Goal: Communication & Community: Share content

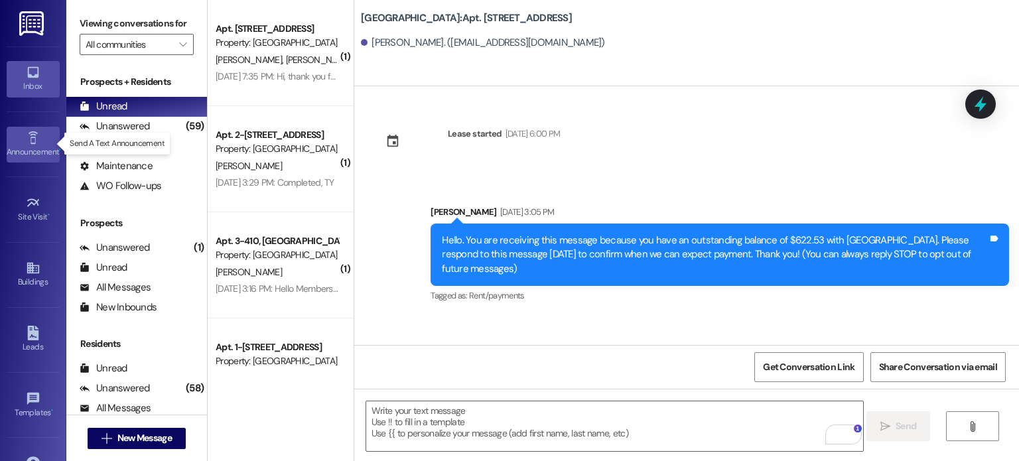
click at [28, 143] on icon at bounding box center [33, 138] width 15 height 15
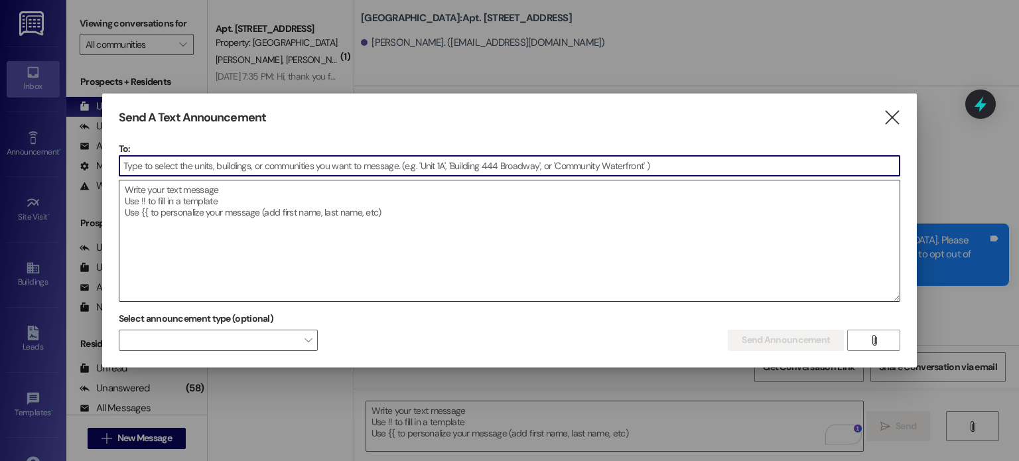
click at [133, 188] on textarea at bounding box center [509, 241] width 781 height 121
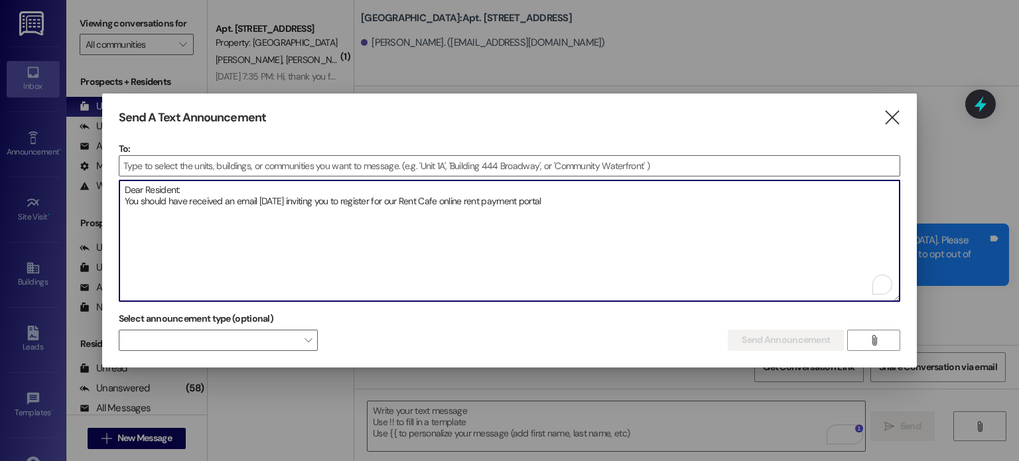
click at [256, 201] on textarea "Dear Resident: You should have received an email today inviting you to register…" at bounding box center [509, 241] width 781 height 121
click at [257, 201] on textarea "Dear Resident: You should have received an email today inviting you to register…" at bounding box center [509, 241] width 781 height 121
click at [259, 198] on textarea "Dear Resident: You should have received an email today inviting you to register…" at bounding box center [509, 241] width 781 height 121
click at [202, 191] on textarea "Dear Resident: You should have received an email today inviting you to register…" at bounding box center [509, 241] width 781 height 121
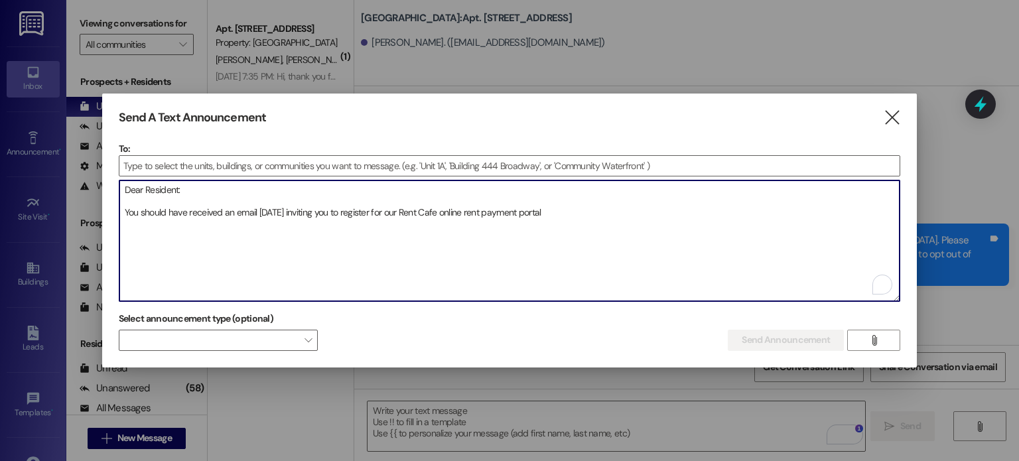
click at [550, 211] on textarea "Dear Resident: You should have received an email today inviting you to register…" at bounding box center [509, 241] width 781 height 121
type textarea "Dear Resident: You should have received an email [DATE] inviting you to registe…"
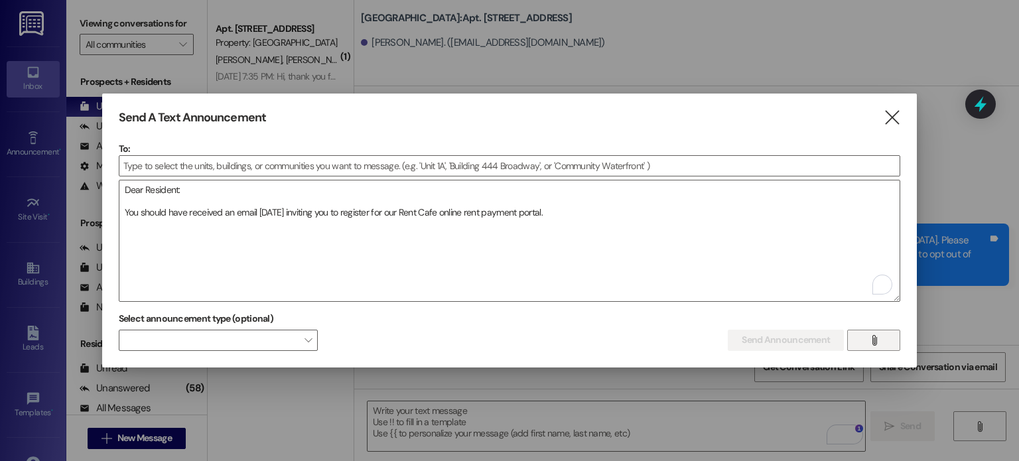
click at [875, 336] on icon "" at bounding box center [874, 340] width 10 height 11
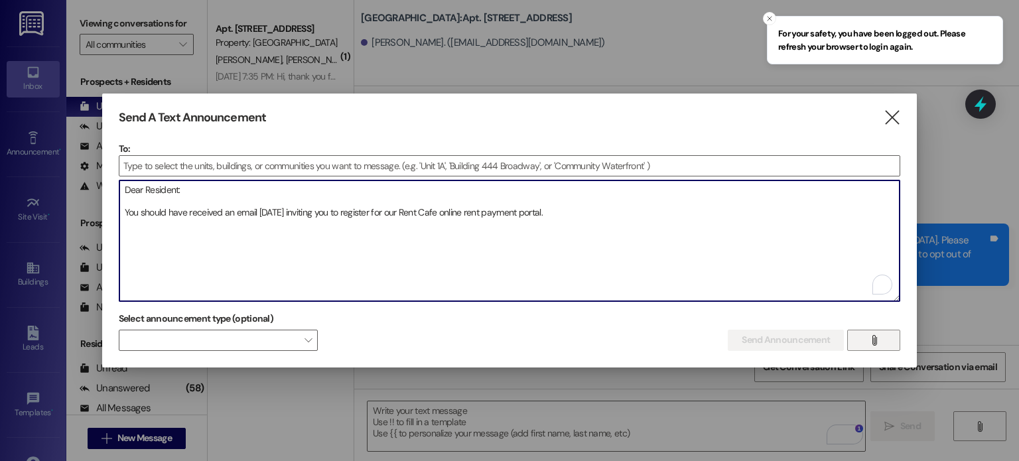
drag, startPoint x: 550, startPoint y: 217, endPoint x: 104, endPoint y: 188, distance: 446.9
click at [104, 188] on div "Send A Text Announcement  To:  Drop image file here Dear Resident: You should…" at bounding box center [510, 231] width 816 height 274
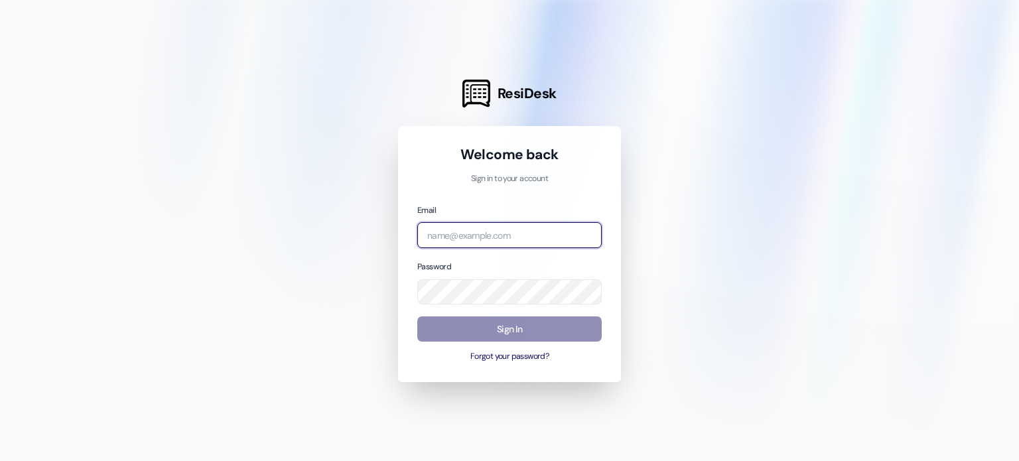
type input "[EMAIL_ADDRESS][DOMAIN_NAME]"
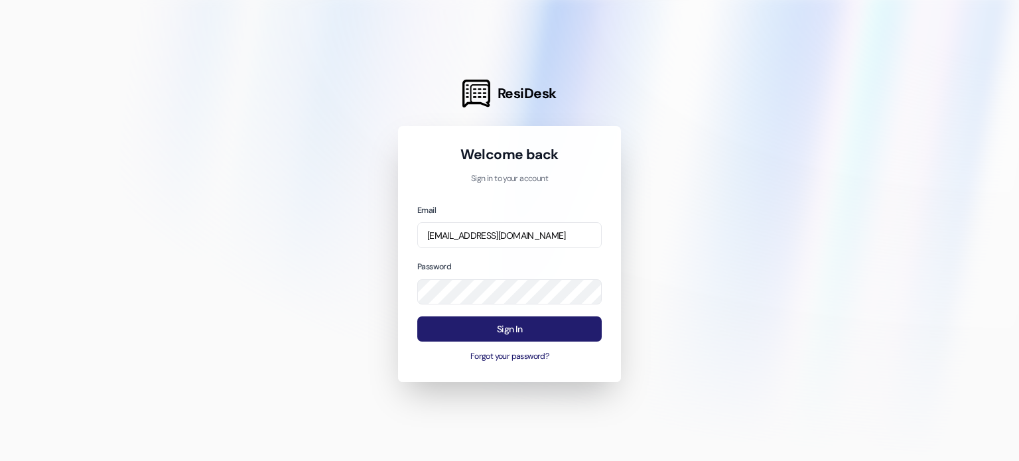
click at [508, 331] on button "Sign In" at bounding box center [509, 330] width 184 height 26
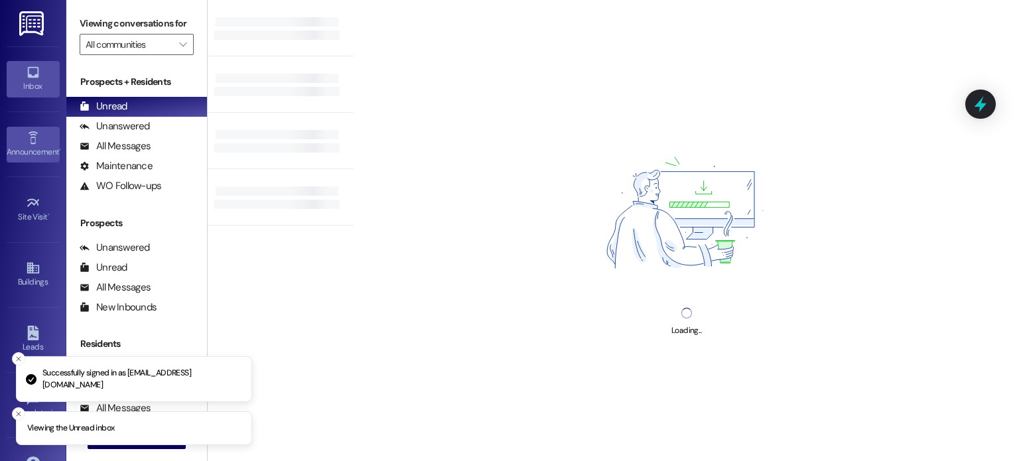
click at [33, 142] on icon at bounding box center [32, 137] width 9 height 13
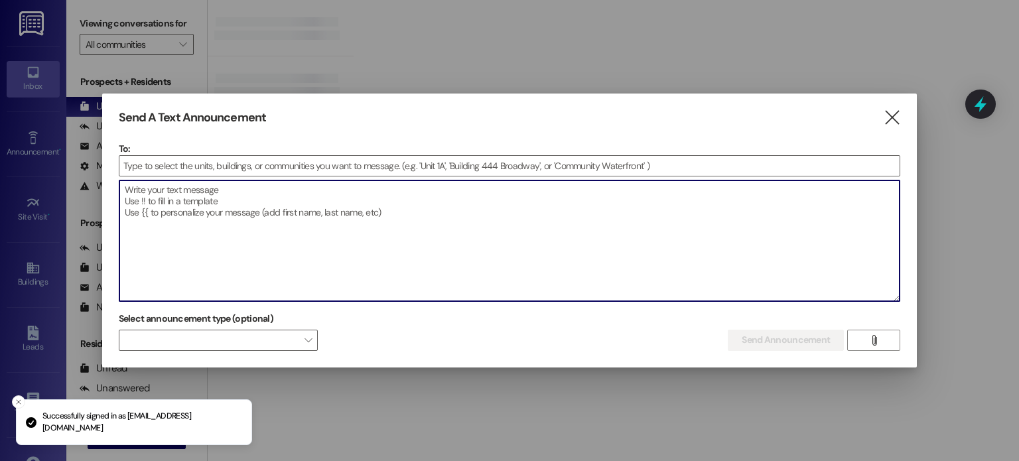
click at [137, 197] on textarea at bounding box center [509, 241] width 781 height 121
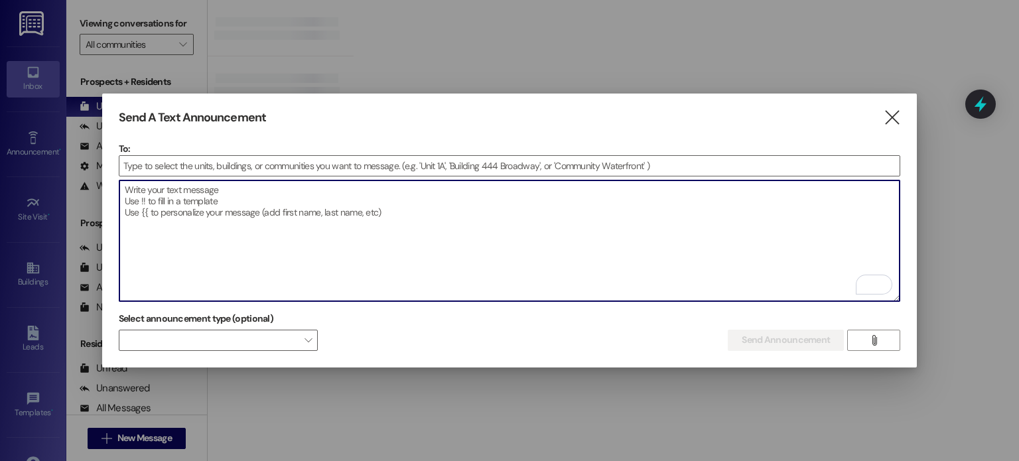
paste textarea "Dear Resident: You should have received an email [DATE] inviting you to registe…"
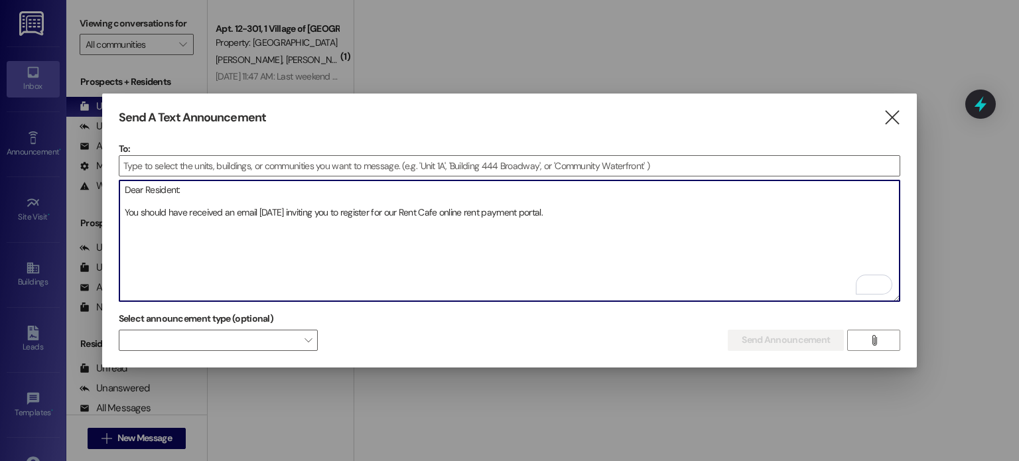
click at [556, 206] on textarea "Dear Resident: You should have received an email [DATE] inviting you to registe…" at bounding box center [509, 241] width 781 height 121
click at [549, 198] on textarea "Dear Resident: You should have received an email [DATE] inviting you to registe…" at bounding box center [509, 241] width 781 height 121
click at [557, 208] on textarea "Dear Resident: You should have received an email [DATE] inviting you to registe…" at bounding box center [509, 241] width 781 height 121
click at [259, 209] on textarea "Dear Resident: You should have received an email [DATE] inviting you to registe…" at bounding box center [509, 241] width 781 height 121
click at [268, 210] on textarea "Dear Resident: You should have received an email message [DATE] inviting you to…" at bounding box center [509, 241] width 781 height 121
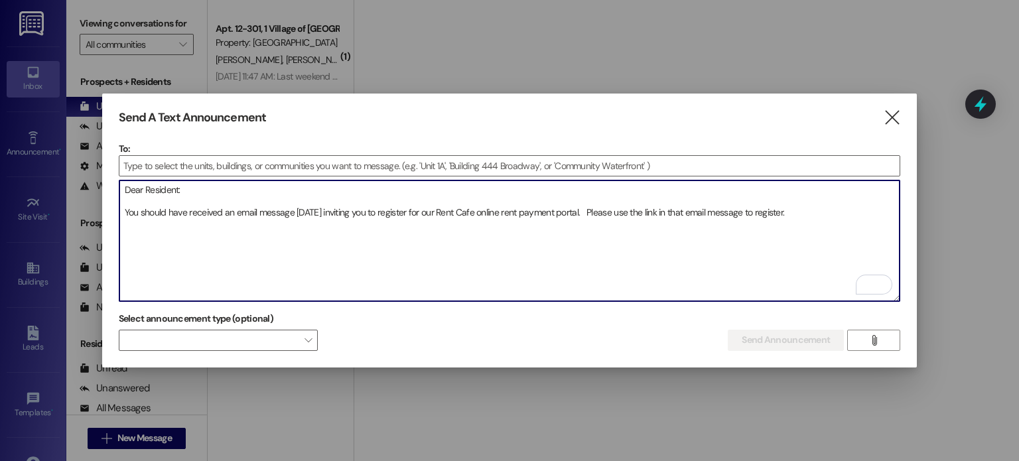
drag, startPoint x: 664, startPoint y: 209, endPoint x: 680, endPoint y: 212, distance: 15.5
click at [680, 212] on textarea "Dear Resident: You should have received an email message [DATE] inviting you to…" at bounding box center [509, 241] width 781 height 121
click at [776, 208] on textarea "Dear Resident: You should have received an email message [DATE] inviting you to…" at bounding box center [509, 241] width 781 height 121
click at [348, 219] on textarea "Dear Resident: You should have received an email message [DATE] inviting you to…" at bounding box center [509, 241] width 781 height 121
click at [343, 220] on textarea "Dear Resident: You should have received an email message [DATE] inviting you to…" at bounding box center [509, 241] width 781 height 121
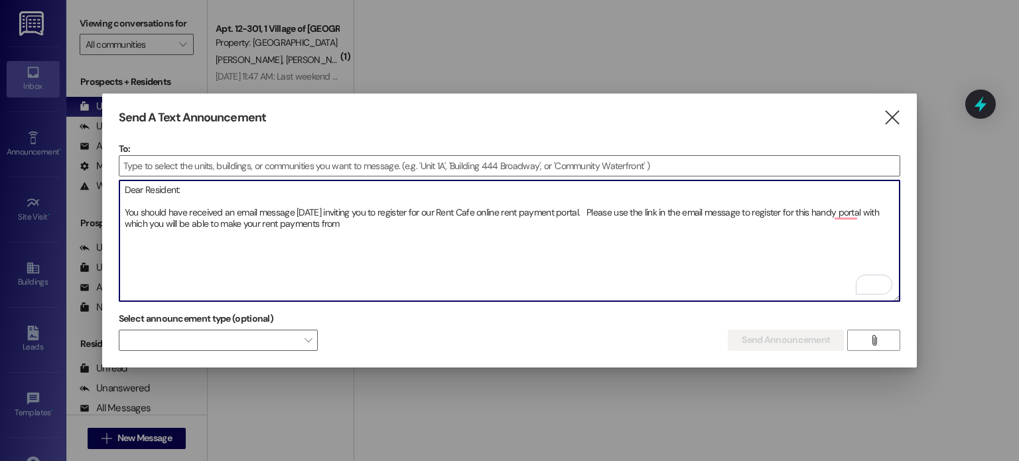
drag, startPoint x: 343, startPoint y: 220, endPoint x: 336, endPoint y: 239, distance: 20.0
click at [336, 239] on textarea "Dear Resident: You should have received an email message [DATE] inviting you to…" at bounding box center [509, 241] width 781 height 121
click at [340, 220] on textarea "Dear Resident: You should have received an email message [DATE] inviting you to…" at bounding box center [509, 241] width 781 height 121
click at [220, 221] on textarea "Dear Resident: You should have received an email message [DATE] inviting you to…" at bounding box center [509, 241] width 781 height 121
click at [222, 221] on textarea "Dear Resident: You should have received an email message [DATE] inviting you to…" at bounding box center [509, 241] width 781 height 121
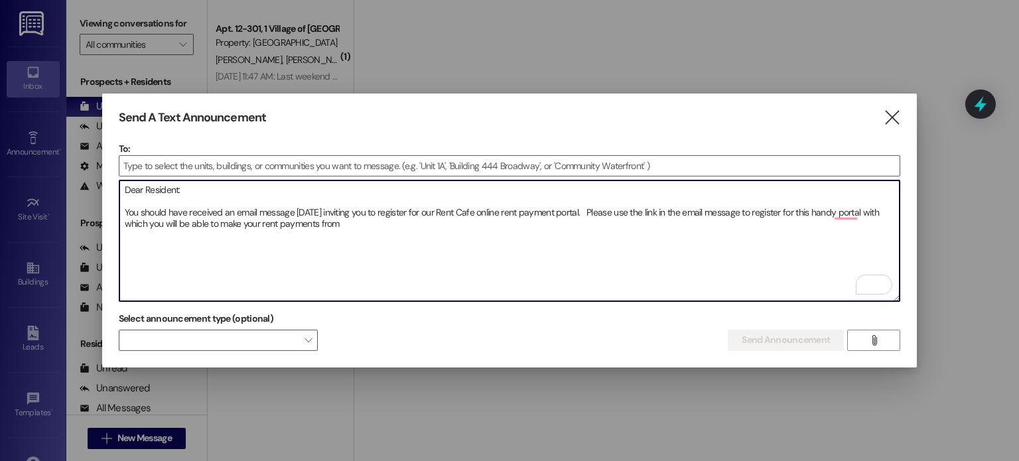
drag, startPoint x: 244, startPoint y: 221, endPoint x: 260, endPoint y: 222, distance: 16.6
click at [260, 222] on textarea "Dear Resident: You should have received an email message [DATE] inviting you to…" at bounding box center [509, 241] width 781 height 121
drag, startPoint x: 302, startPoint y: 222, endPoint x: 334, endPoint y: 220, distance: 32.6
click at [334, 220] on textarea "Dear Resident: You should have received an email message [DATE] inviting you to…" at bounding box center [509, 241] width 781 height 121
click at [588, 205] on textarea "Dear Resident: You should have received an email message [DATE] inviting you to…" at bounding box center [509, 241] width 781 height 121
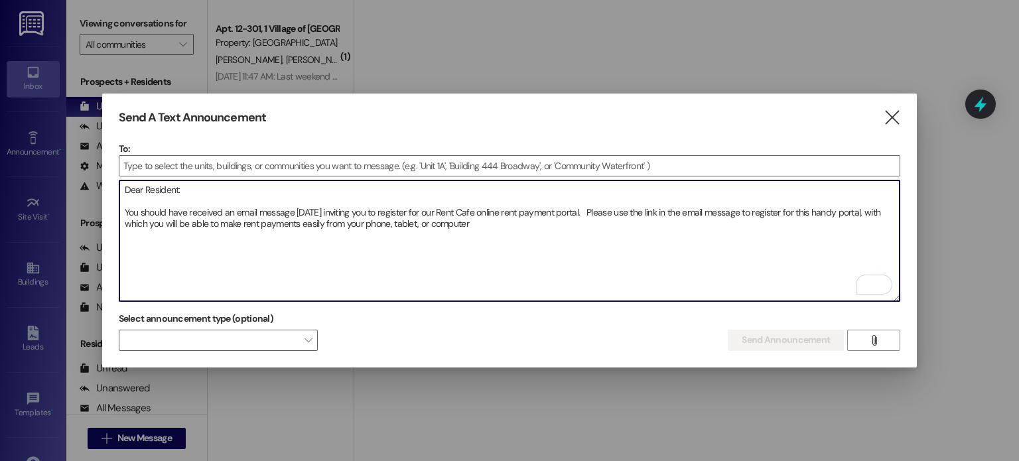
click at [778, 206] on textarea "Dear Resident: You should have received an email message [DATE] inviting you to…" at bounding box center [509, 241] width 781 height 121
click at [777, 211] on textarea "Dear Resident: You should have received an email message [DATE] inviting you to…" at bounding box center [509, 241] width 781 height 121
drag, startPoint x: 125, startPoint y: 220, endPoint x: 169, endPoint y: 218, distance: 44.5
click at [169, 218] on textarea "Dear Resident: You should have received an email message [DATE] inviting you to…" at bounding box center [509, 241] width 781 height 121
click at [443, 220] on textarea "Dear Resident: You should have received an email message [DATE] inviting you to…" at bounding box center [509, 241] width 781 height 121
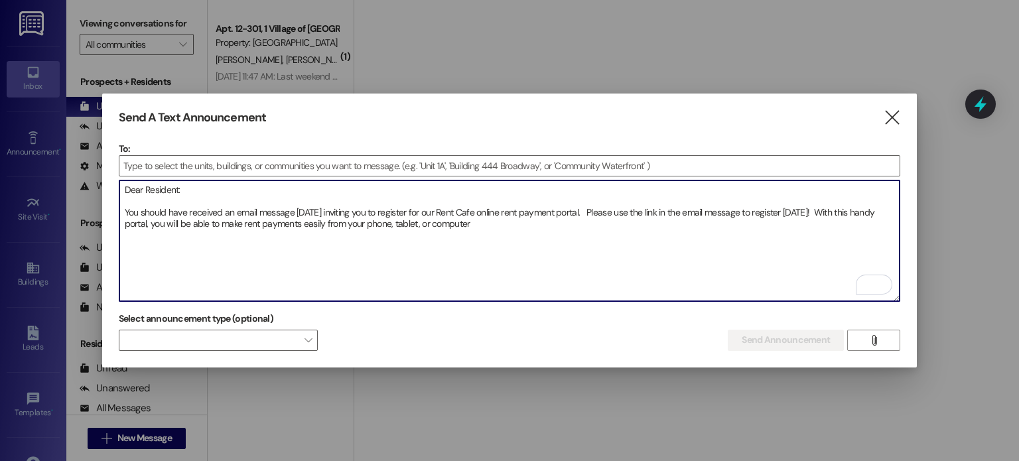
click at [811, 208] on textarea "Dear Resident: You should have received an email message [DATE] inviting you to…" at bounding box center [509, 241] width 781 height 121
click at [445, 220] on textarea "Dear Resident: You should have received an email message [DATE] inviting you to…" at bounding box center [509, 241] width 781 height 121
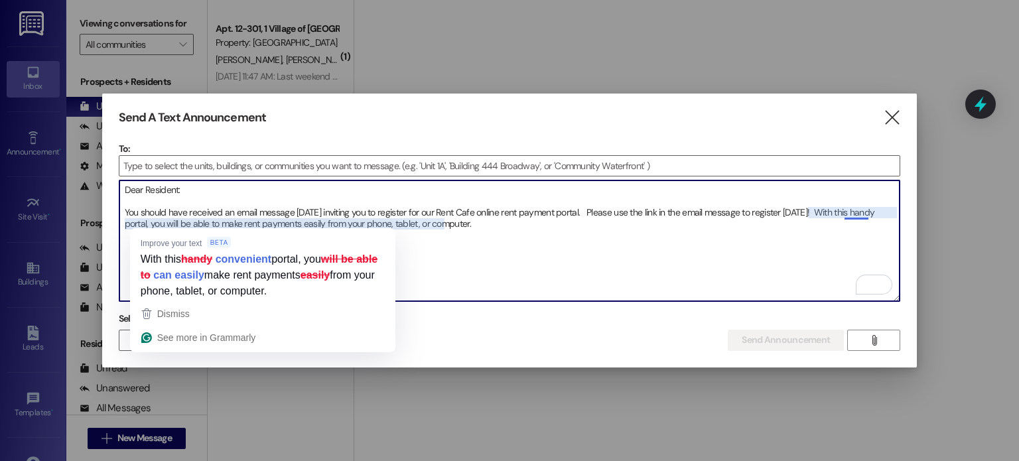
click at [159, 224] on textarea "Dear Resident: You should have received an email message [DATE] inviting you to…" at bounding box center [509, 241] width 781 height 121
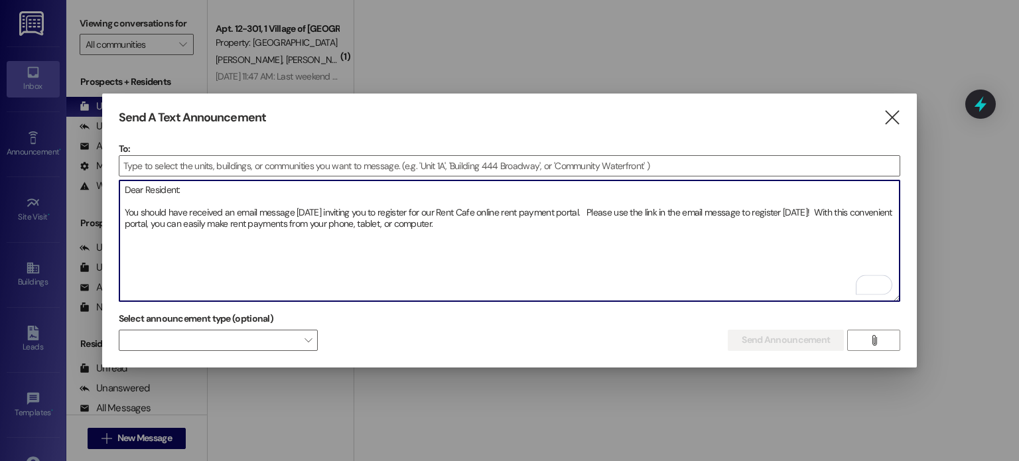
click at [433, 219] on textarea "Dear Resident: You should have received an email message [DATE] inviting you to…" at bounding box center [509, 241] width 781 height 121
click at [445, 222] on textarea "Dear Resident: You should have received an email message [DATE] inviting you to…" at bounding box center [509, 241] width 781 height 121
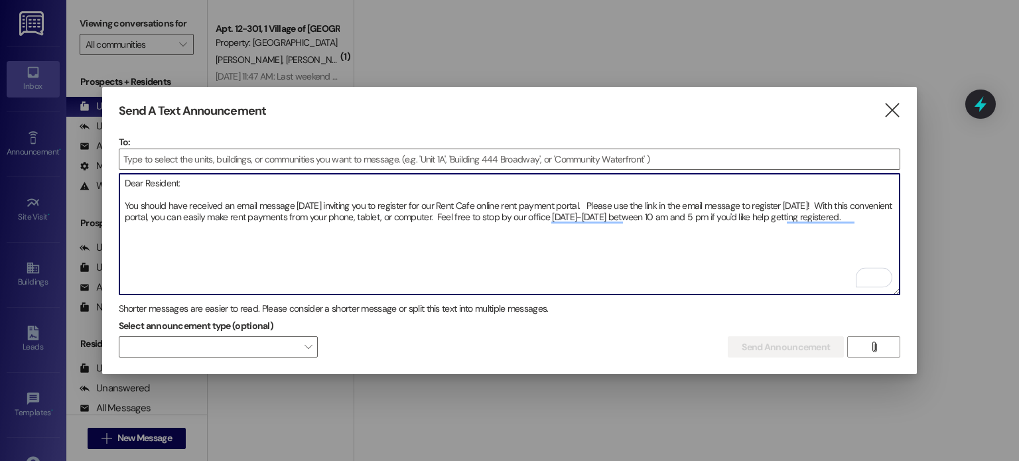
drag, startPoint x: 873, startPoint y: 224, endPoint x: 116, endPoint y: 177, distance: 758.0
click at [116, 177] on div "Send A Text Announcement  To:  Drop image file here Dear Resident: You should…" at bounding box center [510, 231] width 816 height 288
type textarea "Dear Resident: You should have received an email message [DATE] inviting you to…"
